Goal: Check status: Check status

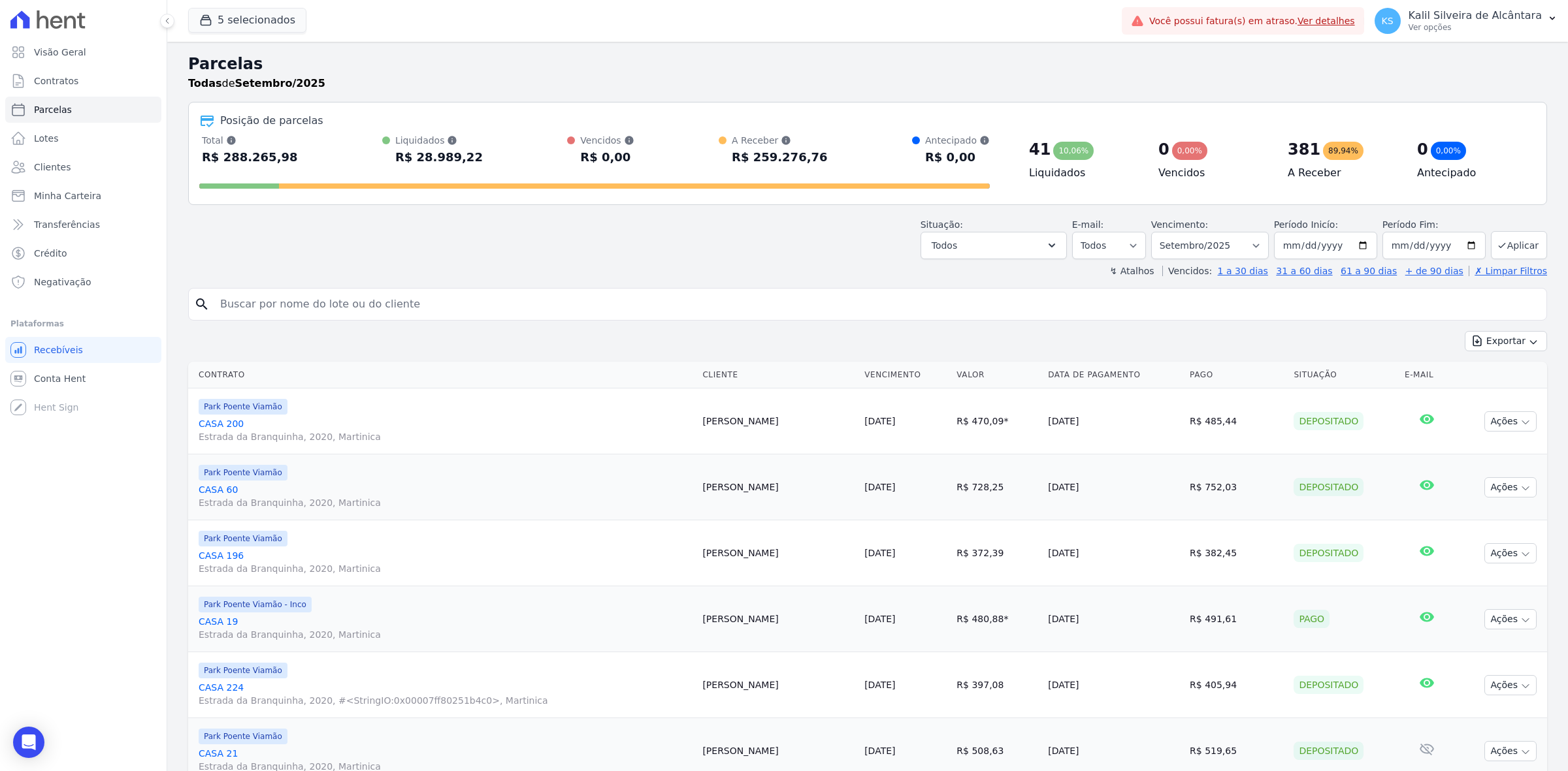
select select
click at [581, 297] on input "search" at bounding box center [877, 304] width 1329 height 26
type input "[PERSON_NAME]"
select select
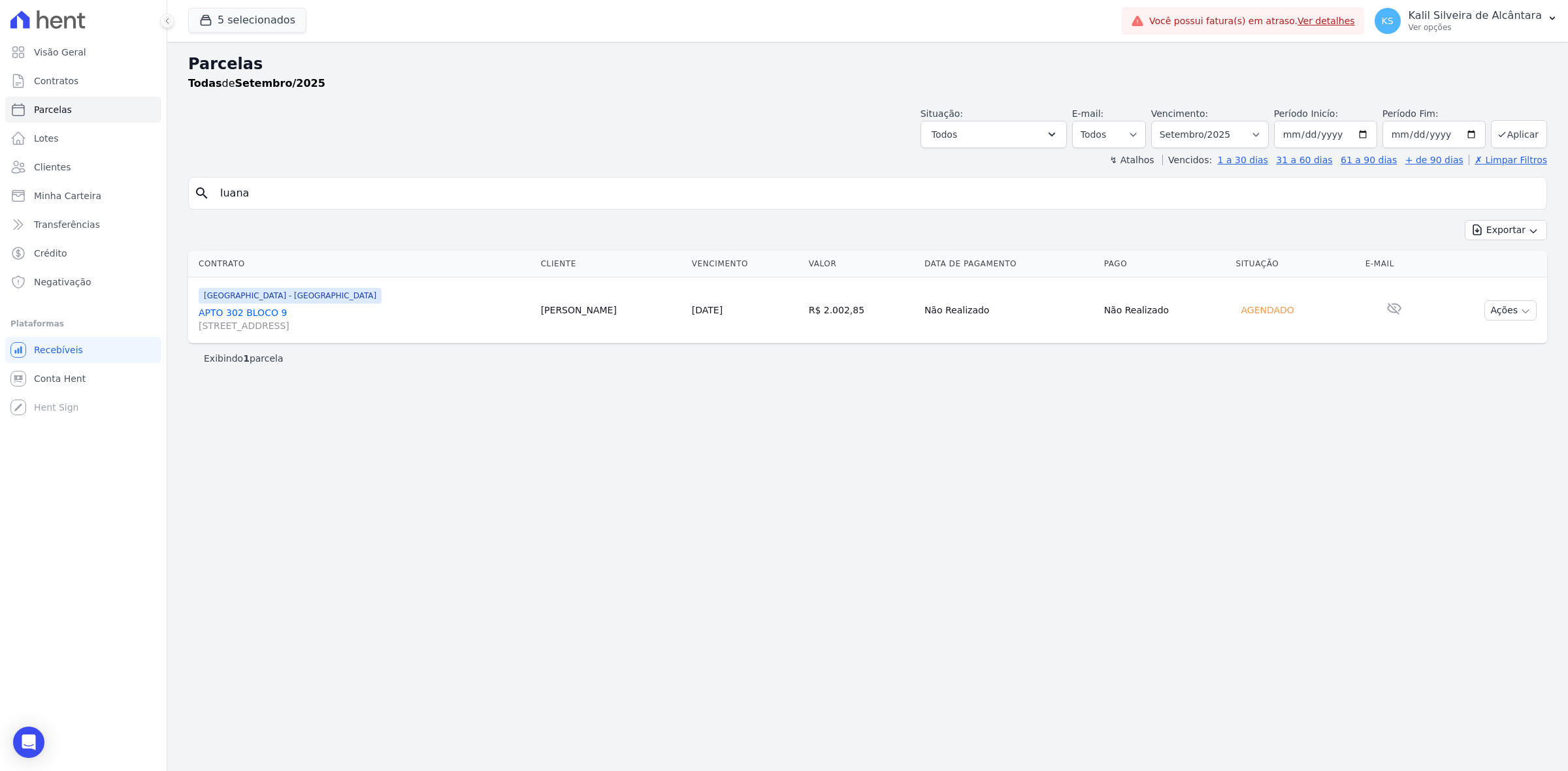
click at [242, 303] on span "[GEOGRAPHIC_DATA] - [GEOGRAPHIC_DATA]" at bounding box center [290, 296] width 183 height 15
click at [236, 312] on link "APTO 302 BLOCO [GEOGRAPHIC_DATA][STREET_ADDRESS][GEOGRAPHIC_DATA]" at bounding box center [364, 319] width 332 height 26
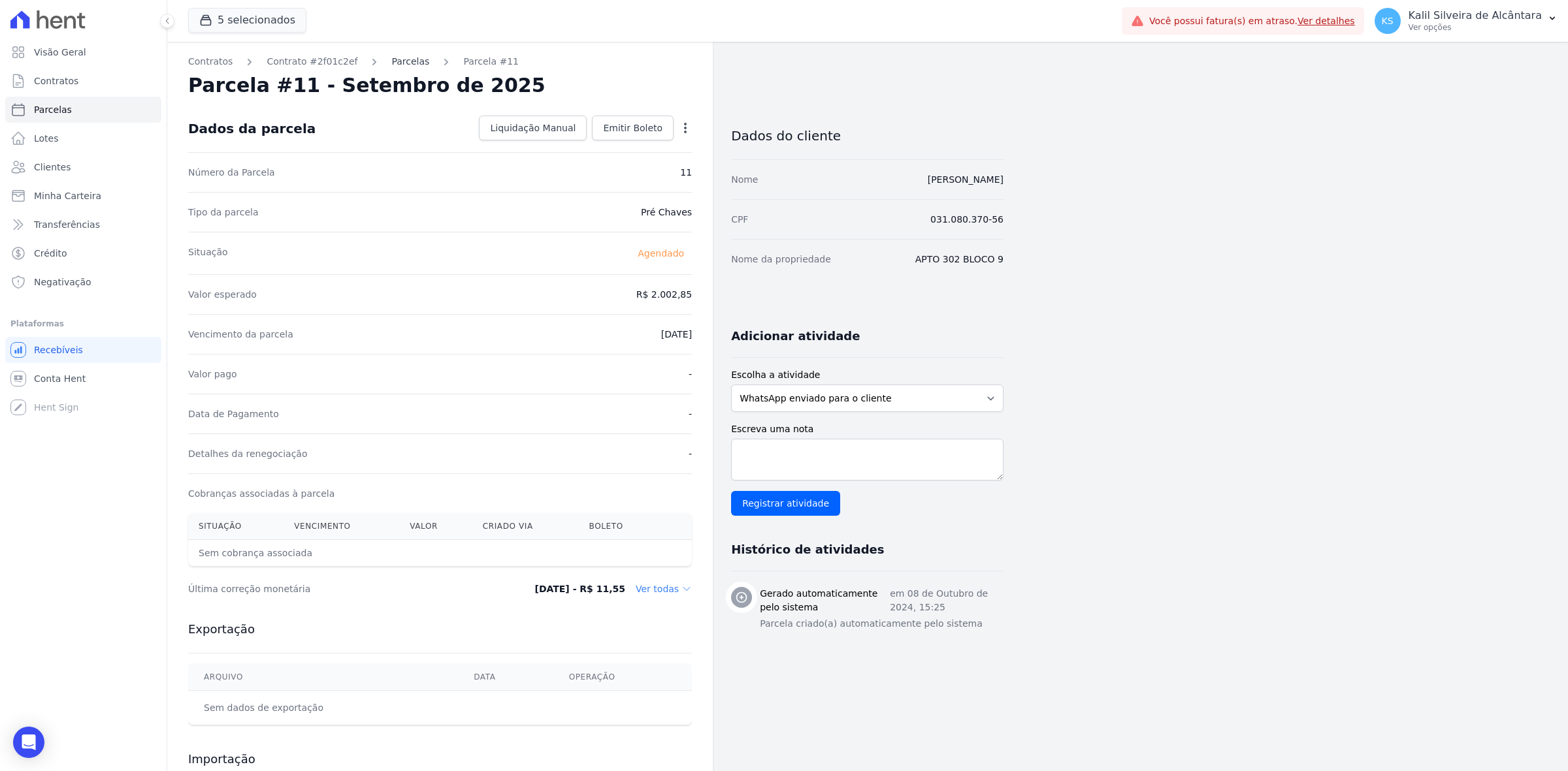
click at [399, 63] on link "Parcelas" at bounding box center [410, 62] width 38 height 14
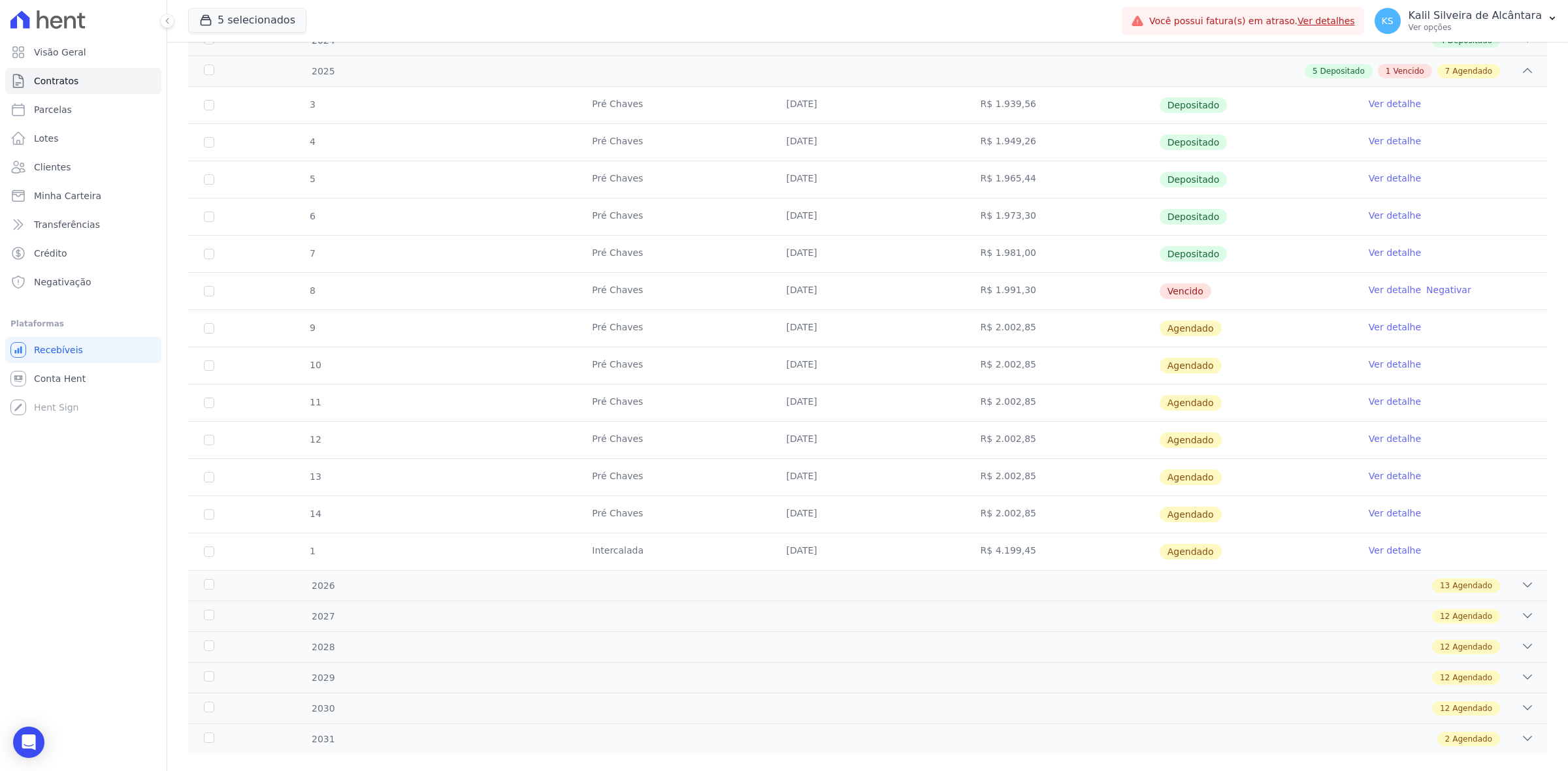
scroll to position [244, 0]
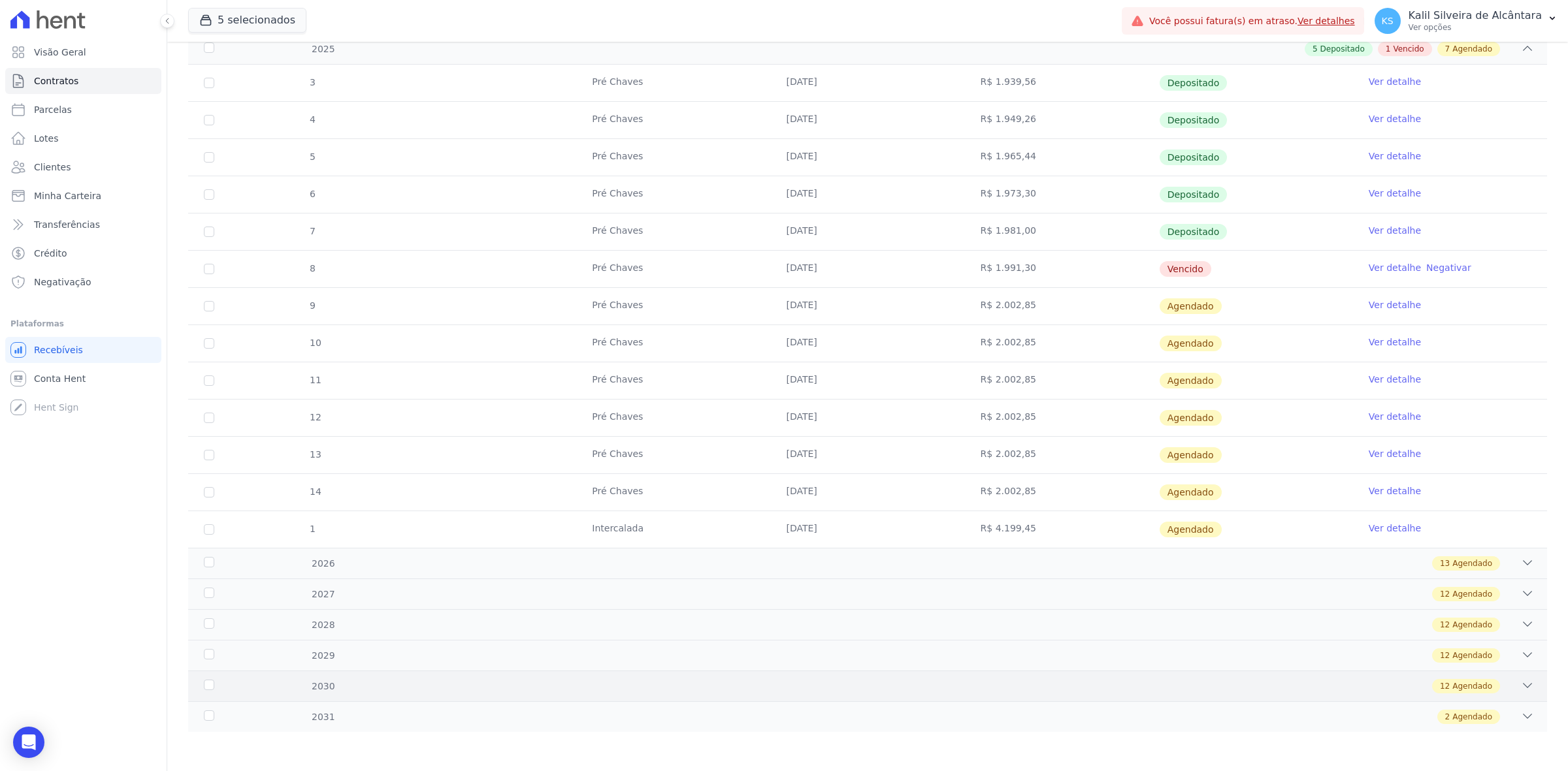
click at [769, 687] on div "12 Agendado" at bounding box center [934, 686] width 1198 height 14
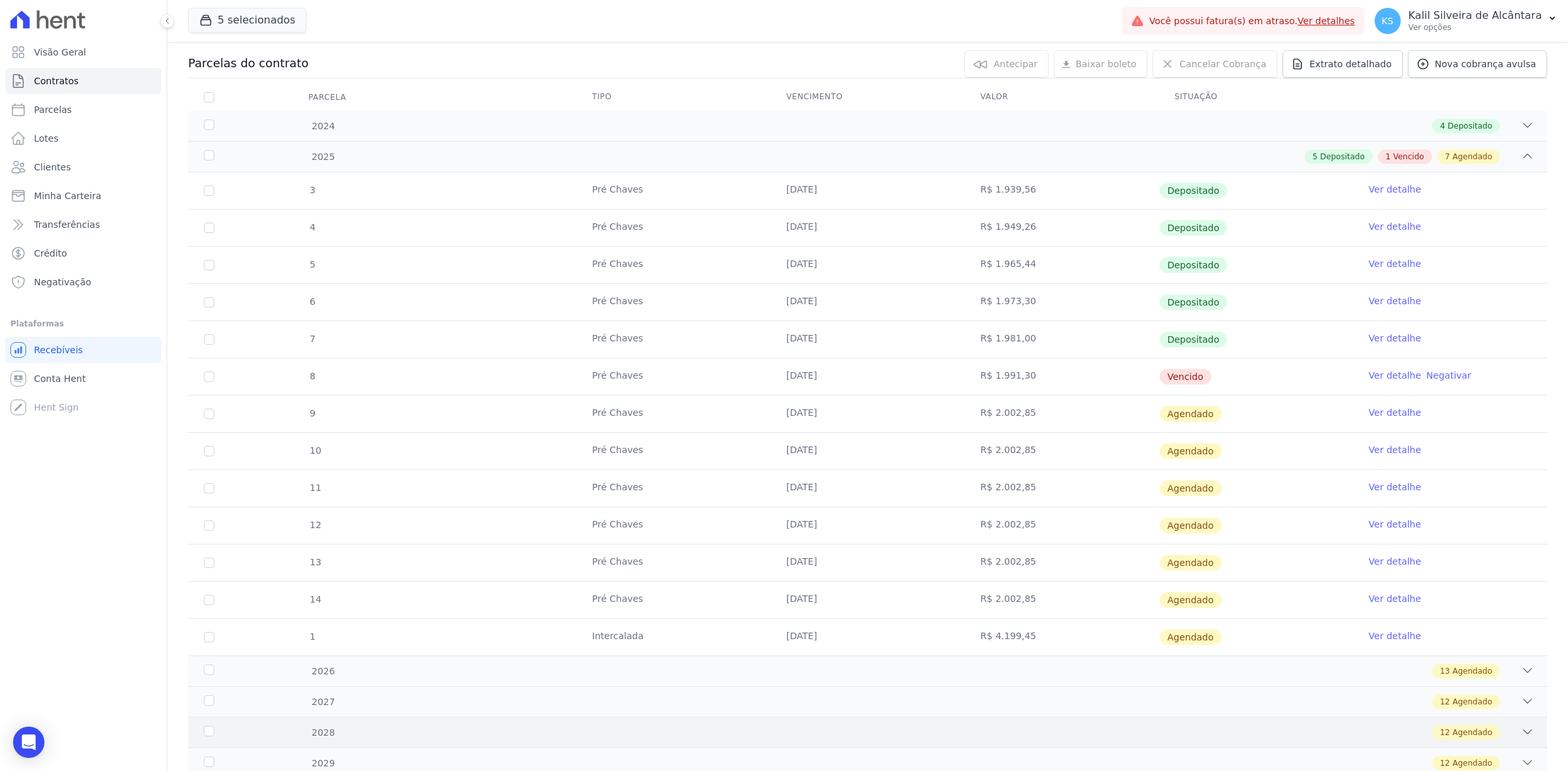
scroll to position [0, 0]
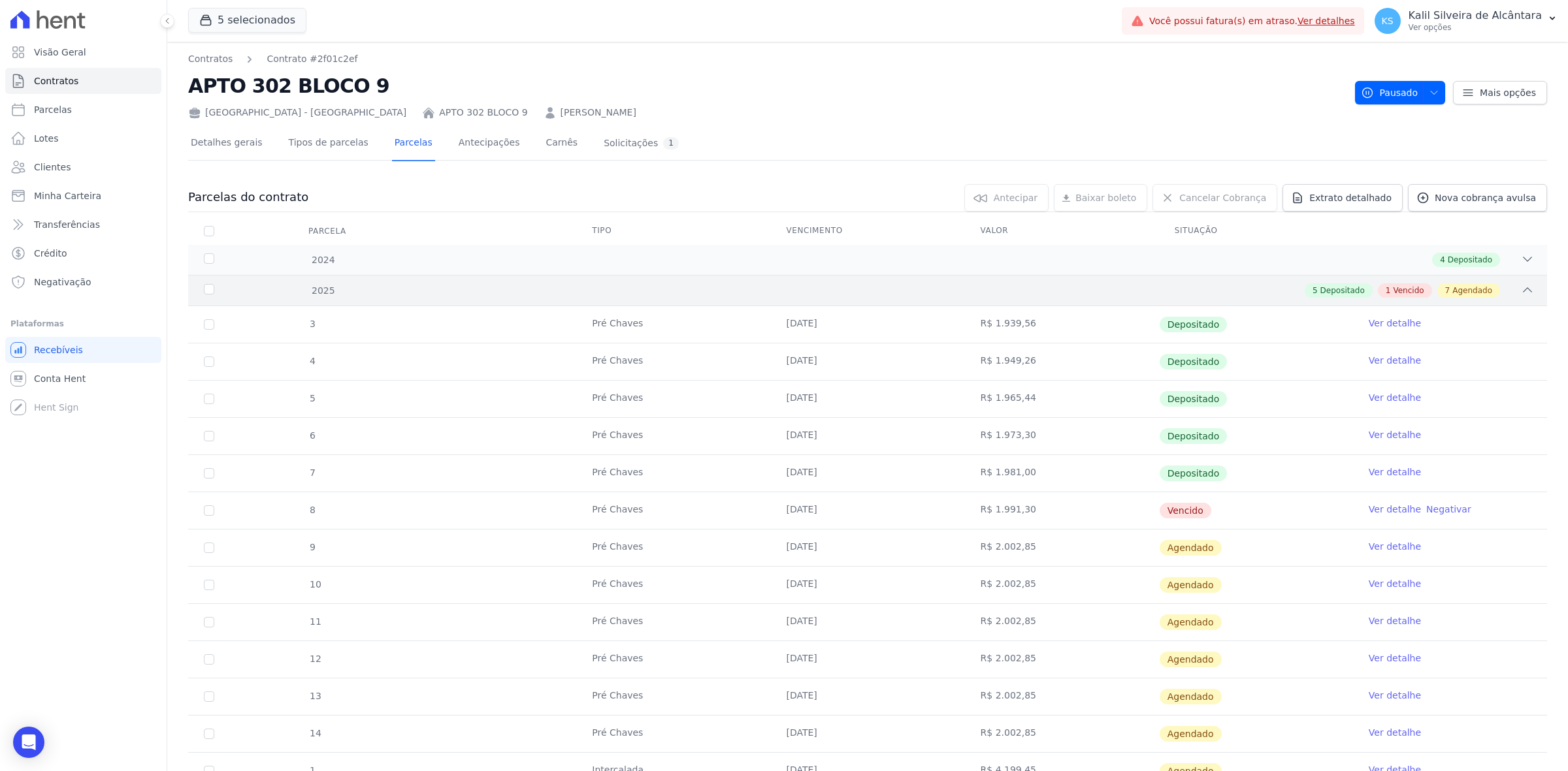
click at [1019, 280] on div "2025 5 Depositado 1 Vencido 7 Agendado" at bounding box center [867, 291] width 1359 height 31
